Goal: Transaction & Acquisition: Book appointment/travel/reservation

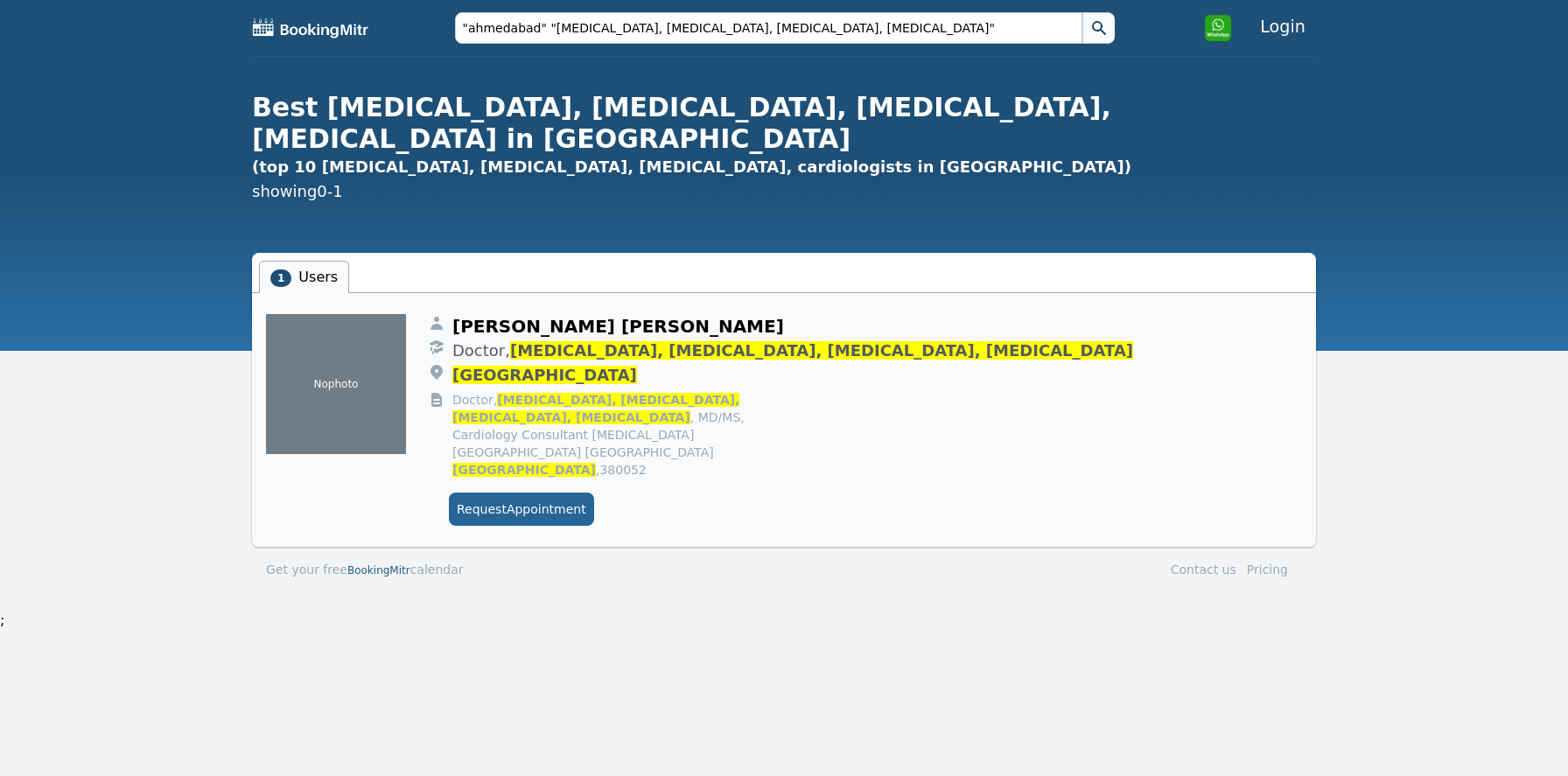
click at [536, 492] on button "Request Appointment" at bounding box center [521, 508] width 145 height 33
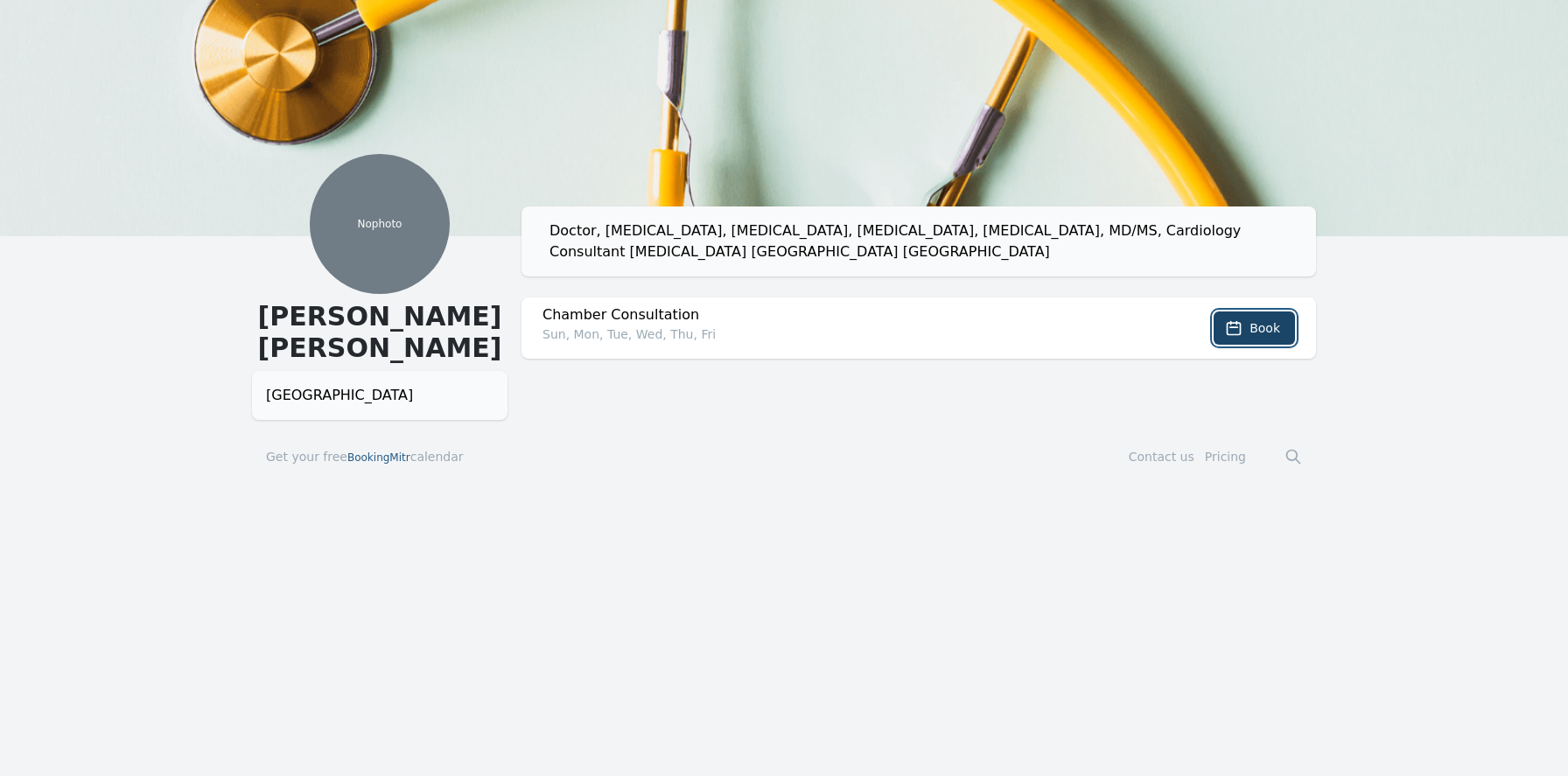
click at [1262, 326] on span "Book" at bounding box center [1264, 328] width 30 height 18
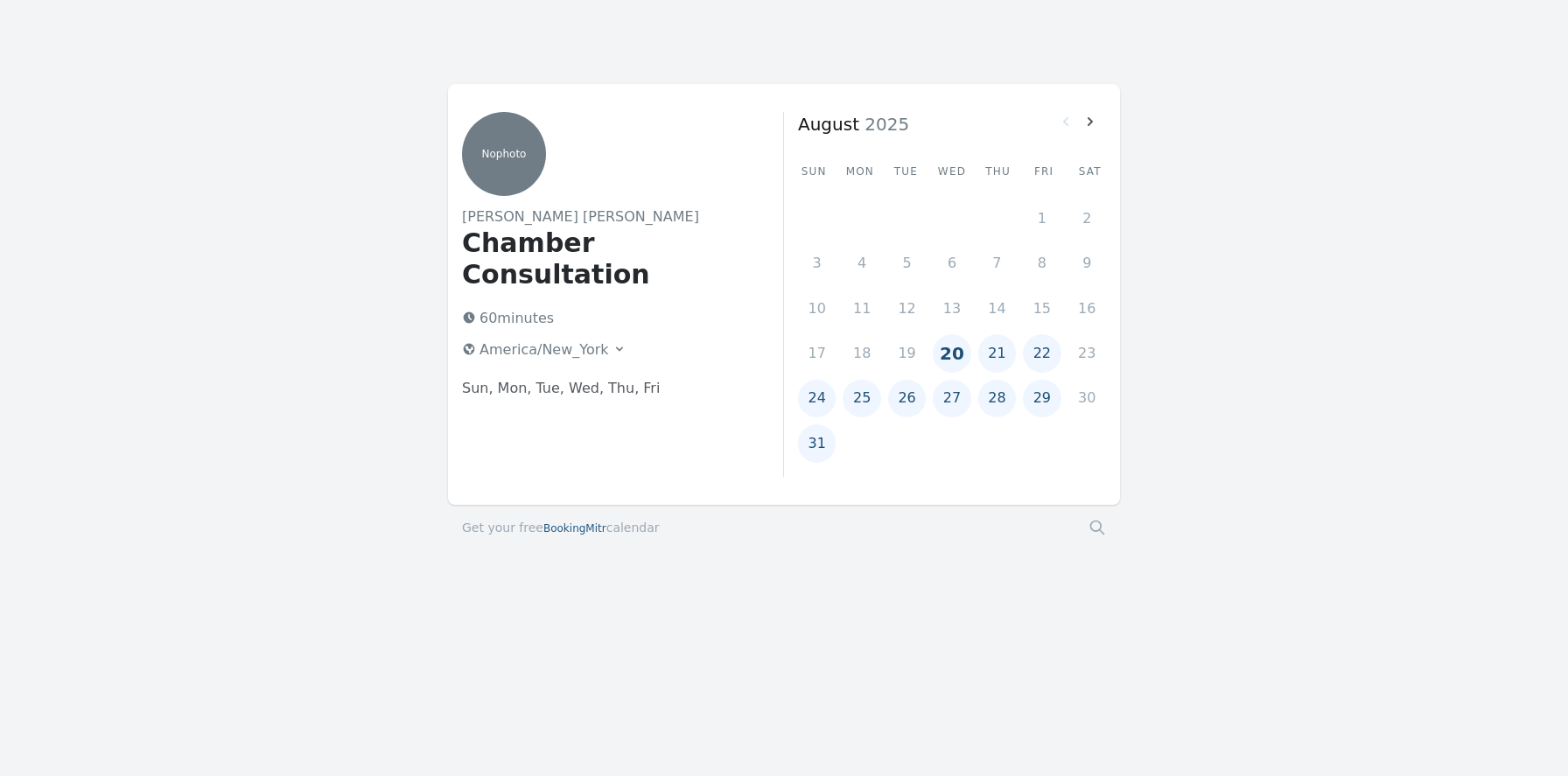
click at [998, 365] on button "21" at bounding box center [997, 353] width 38 height 38
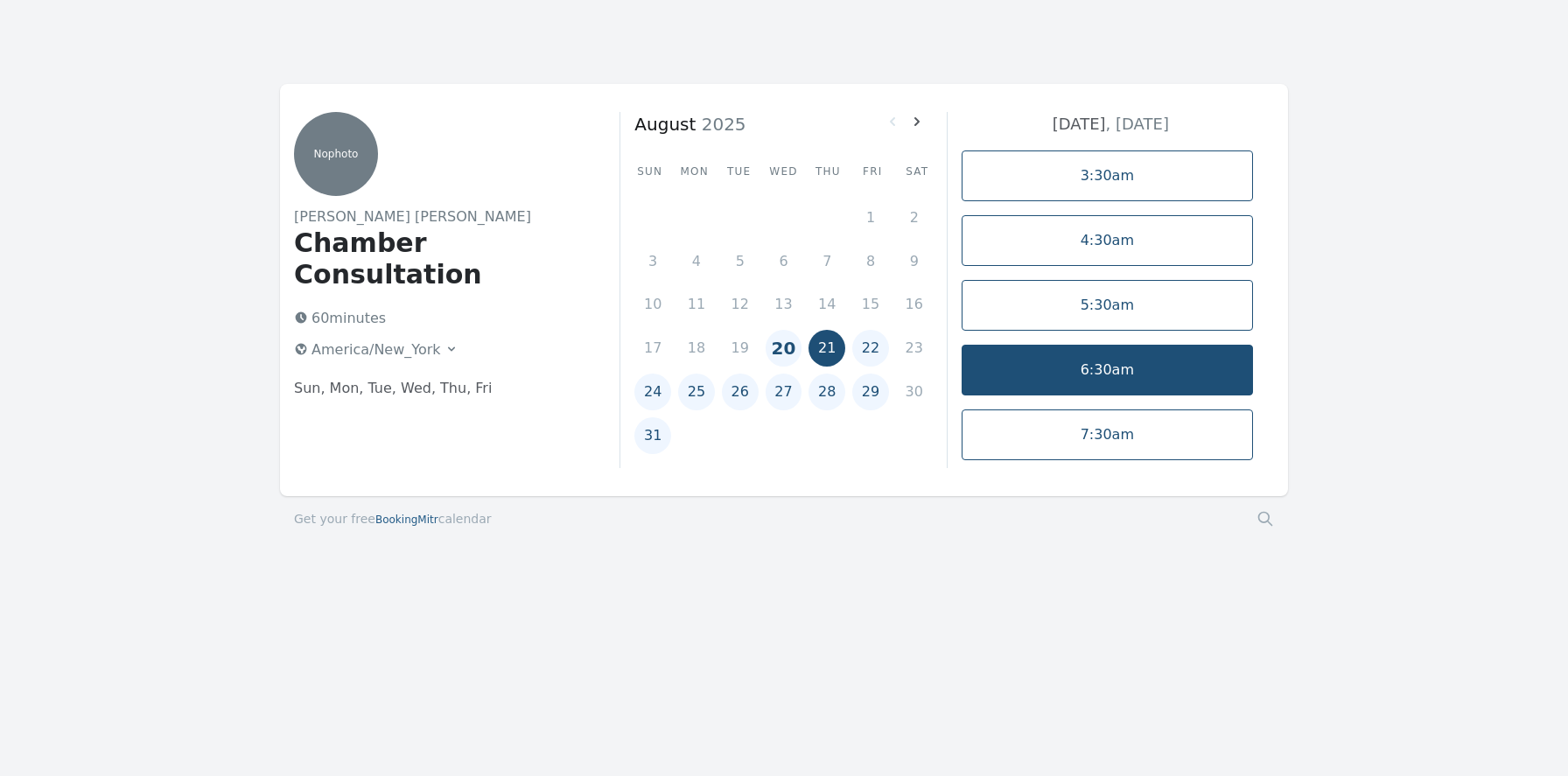
click at [1061, 381] on link "6:30am" at bounding box center [1107, 370] width 291 height 51
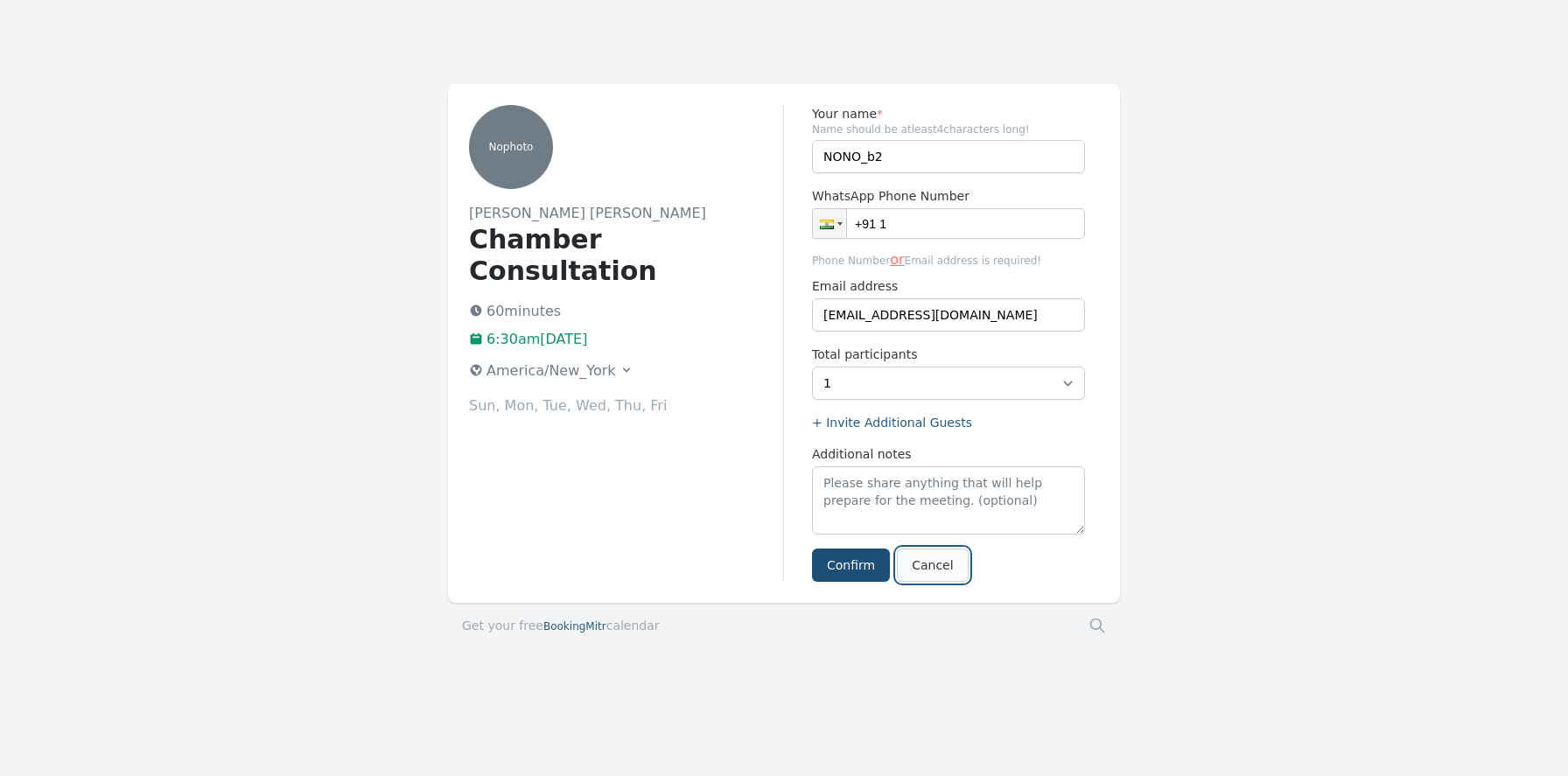
click at [936, 574] on link "Cancel" at bounding box center [931, 565] width 71 height 33
